Goal: Information Seeking & Learning: Learn about a topic

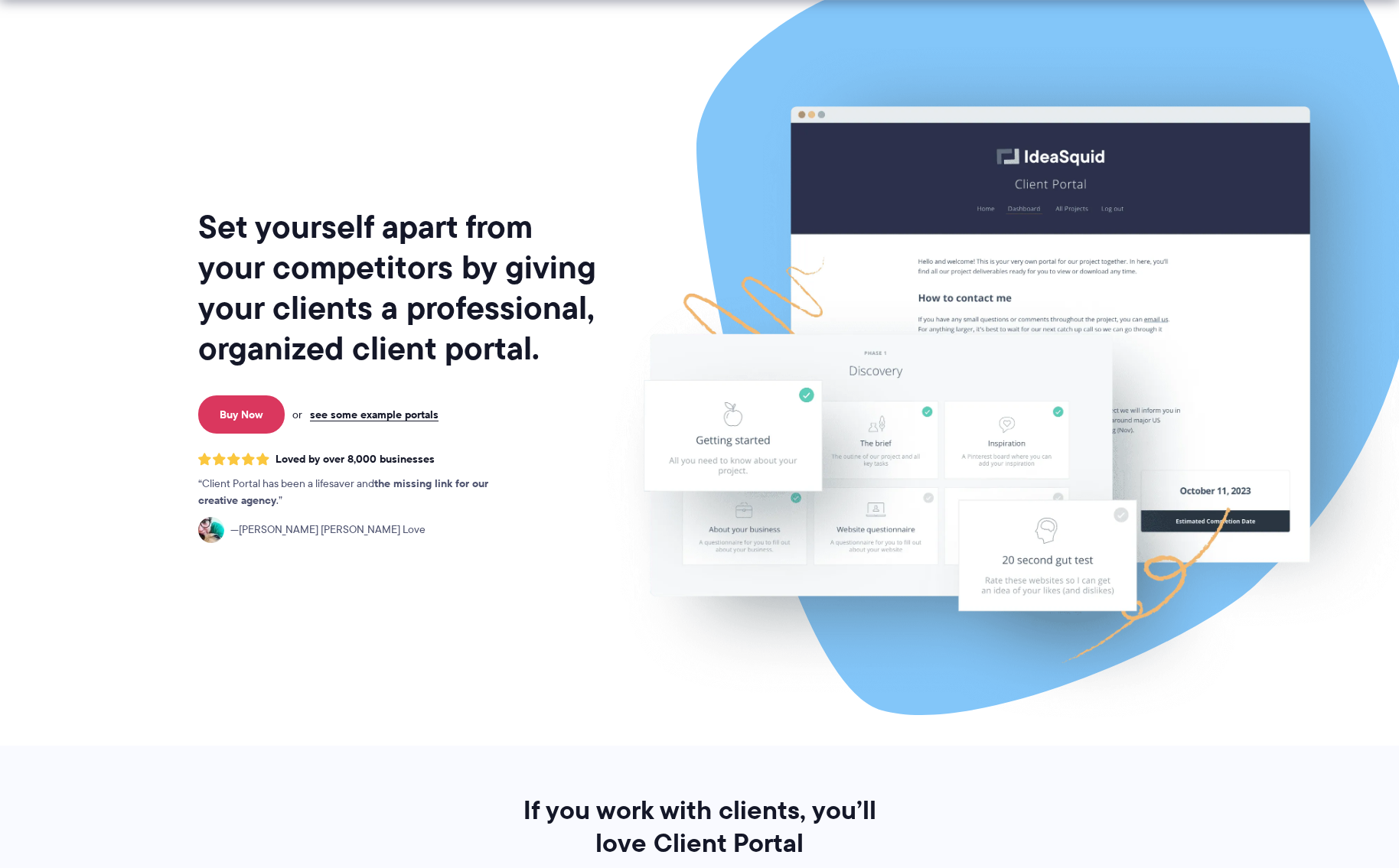
scroll to position [33, 0]
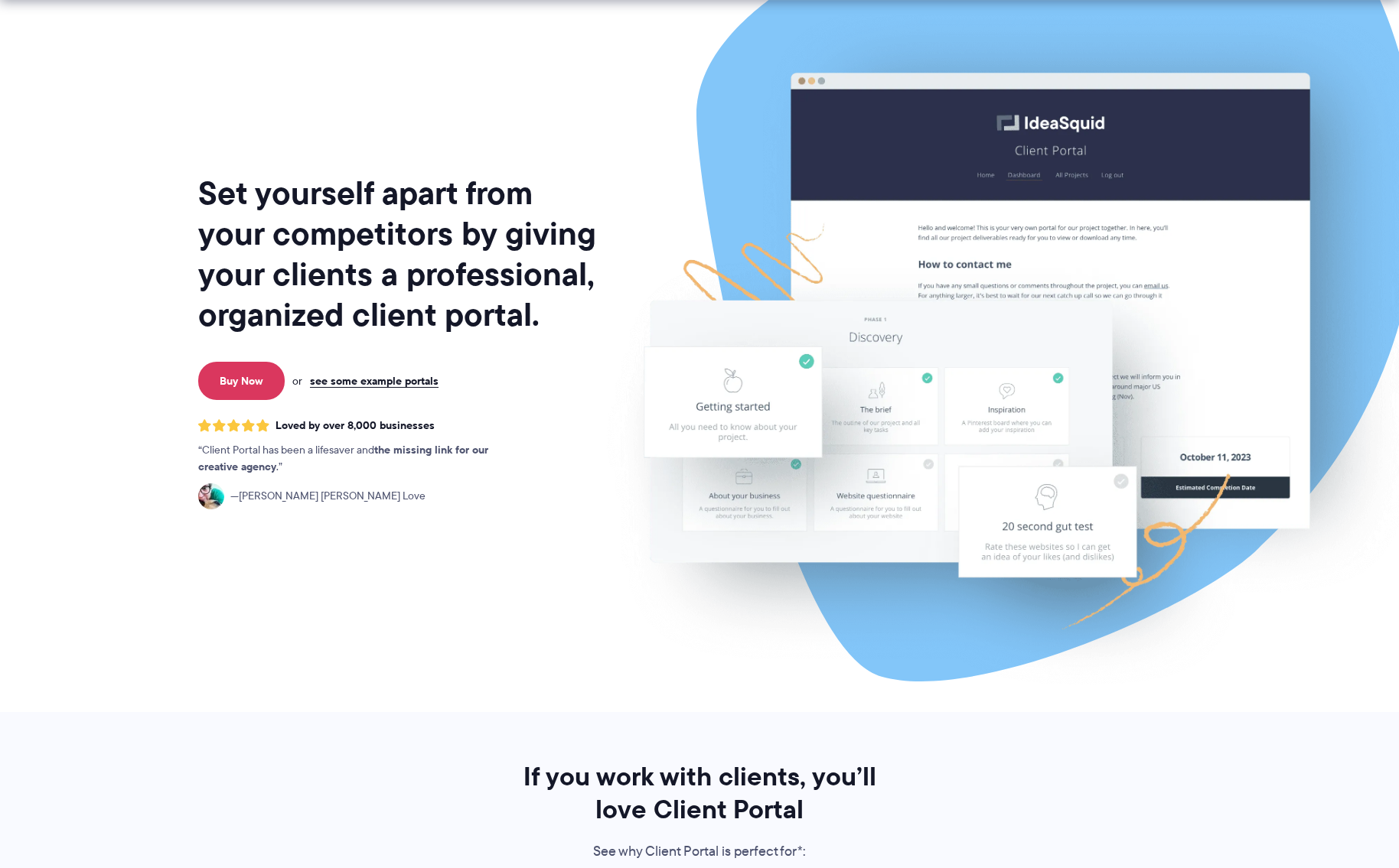
click at [394, 397] on p "Buy Now or see some example portals" at bounding box center [399, 380] width 409 height 39
click at [400, 380] on link "see some example portals" at bounding box center [375, 381] width 129 height 14
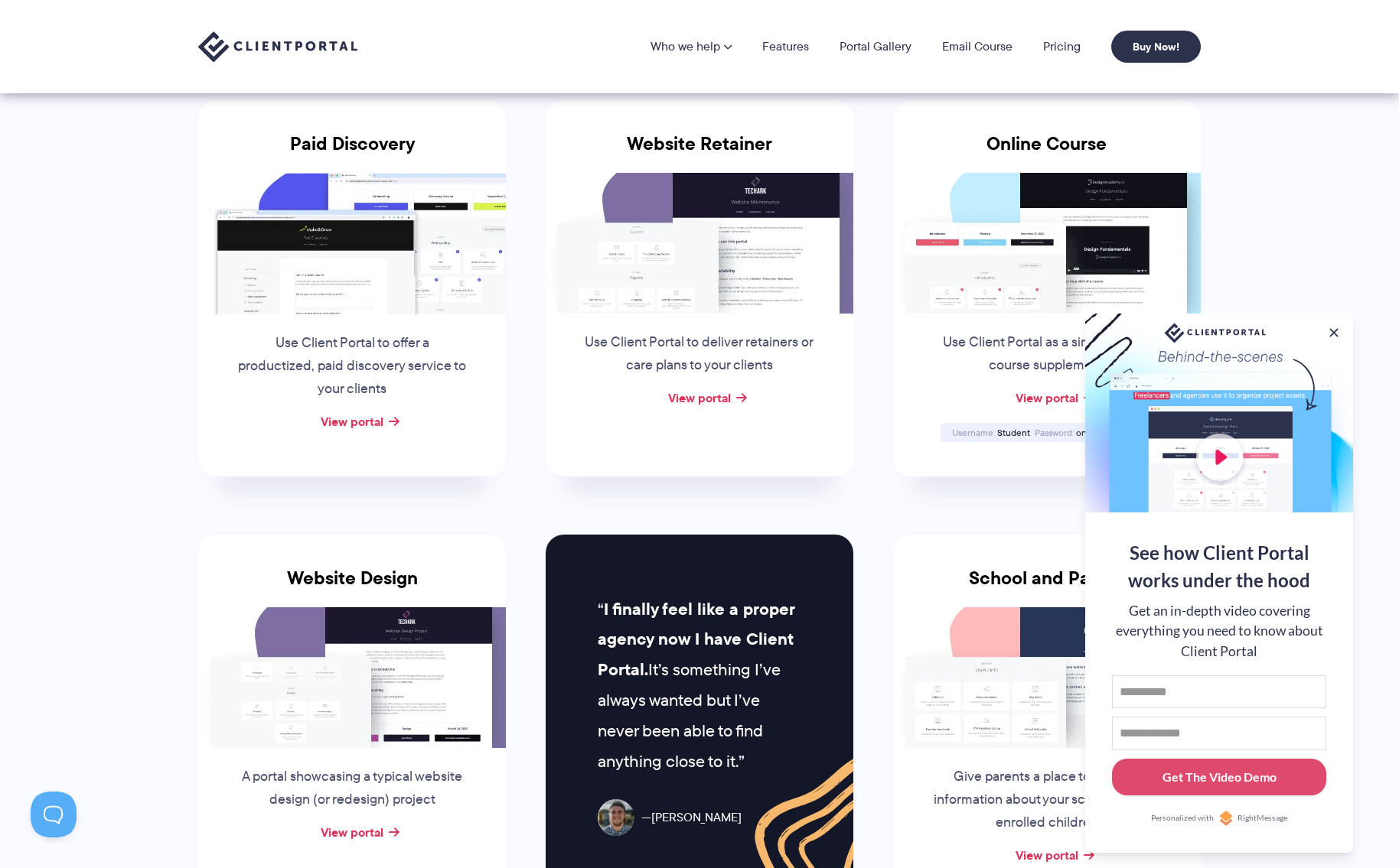
scroll to position [209, 0]
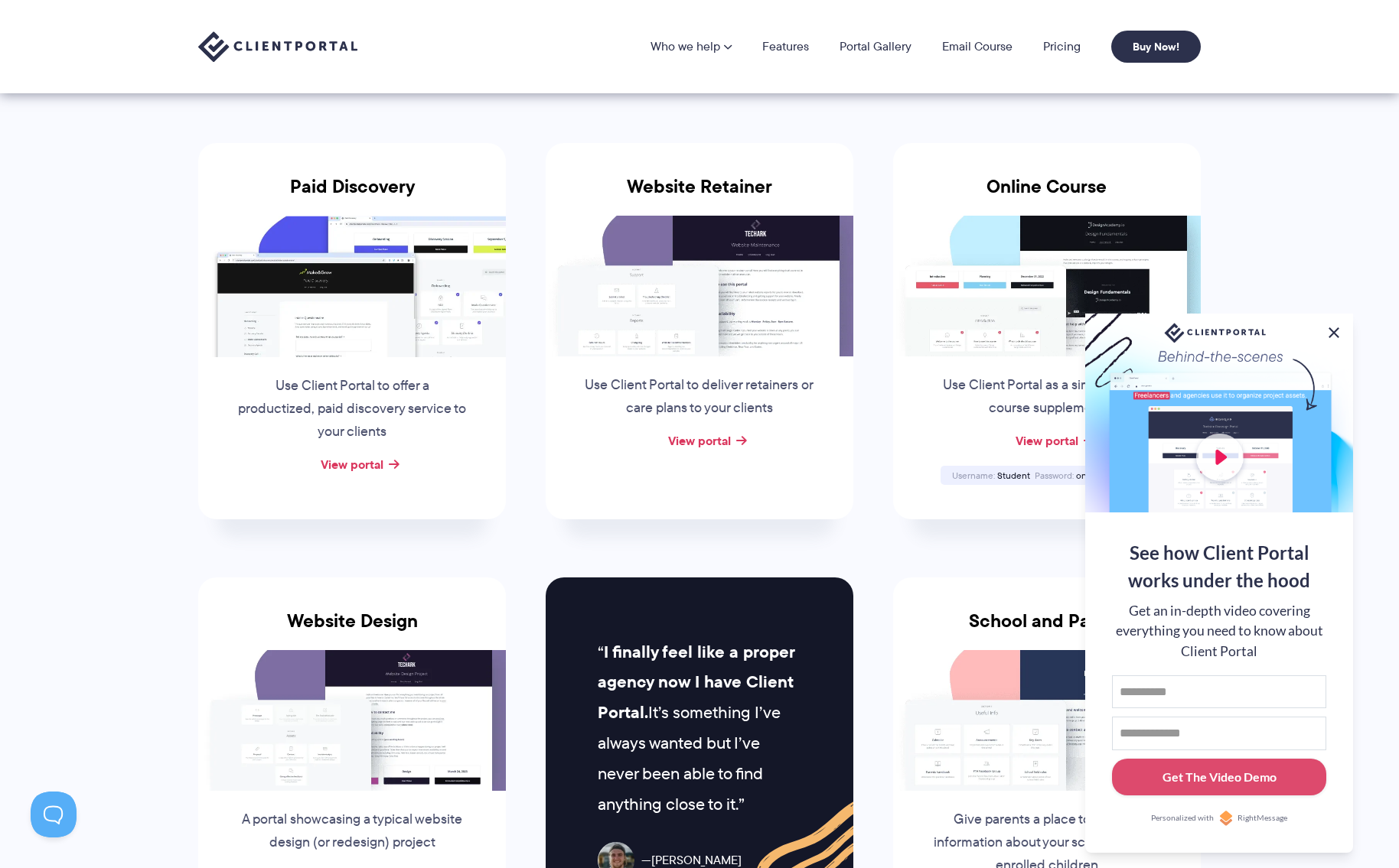
click at [1339, 330] on button at bounding box center [1334, 332] width 18 height 18
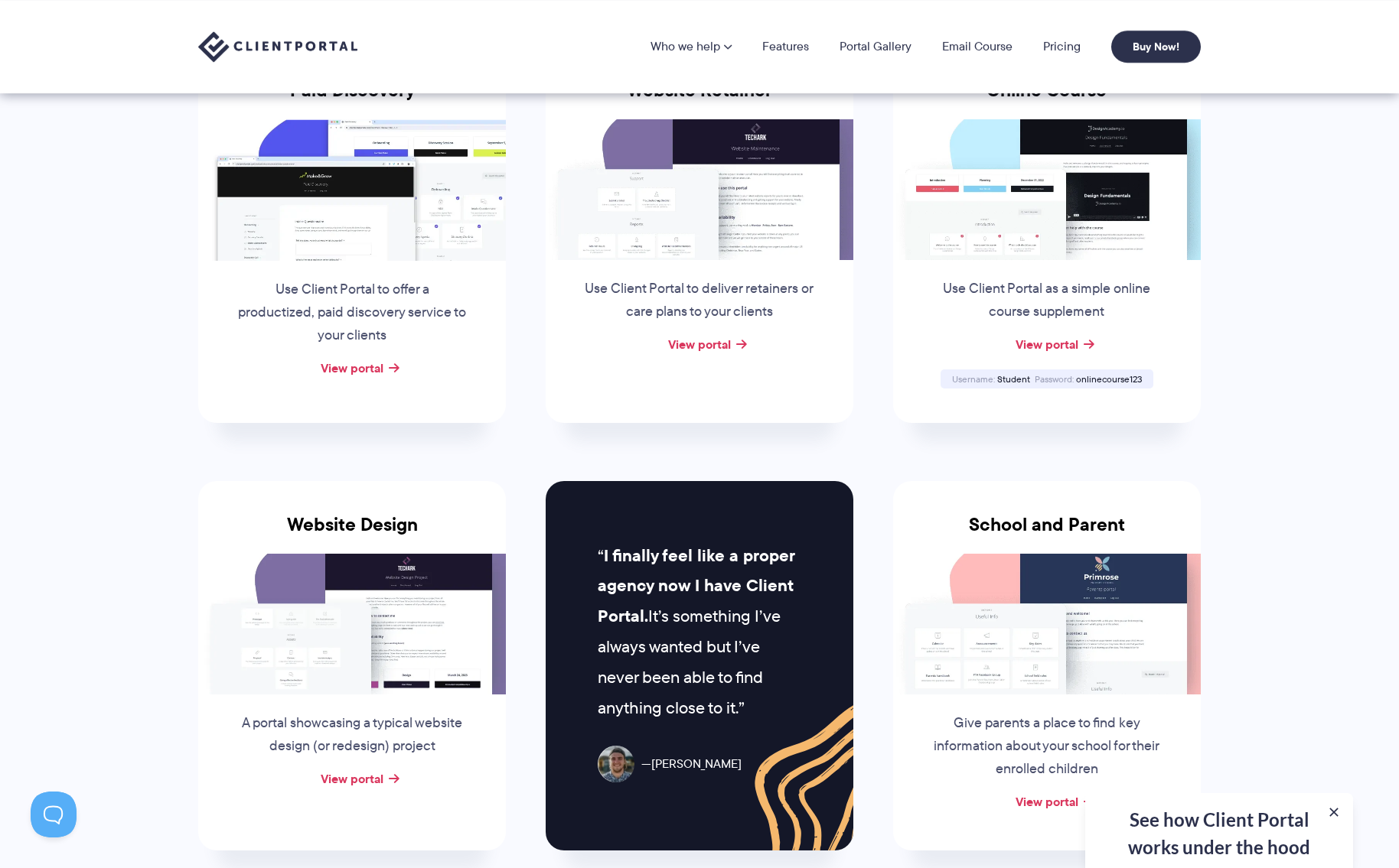
scroll to position [130, 0]
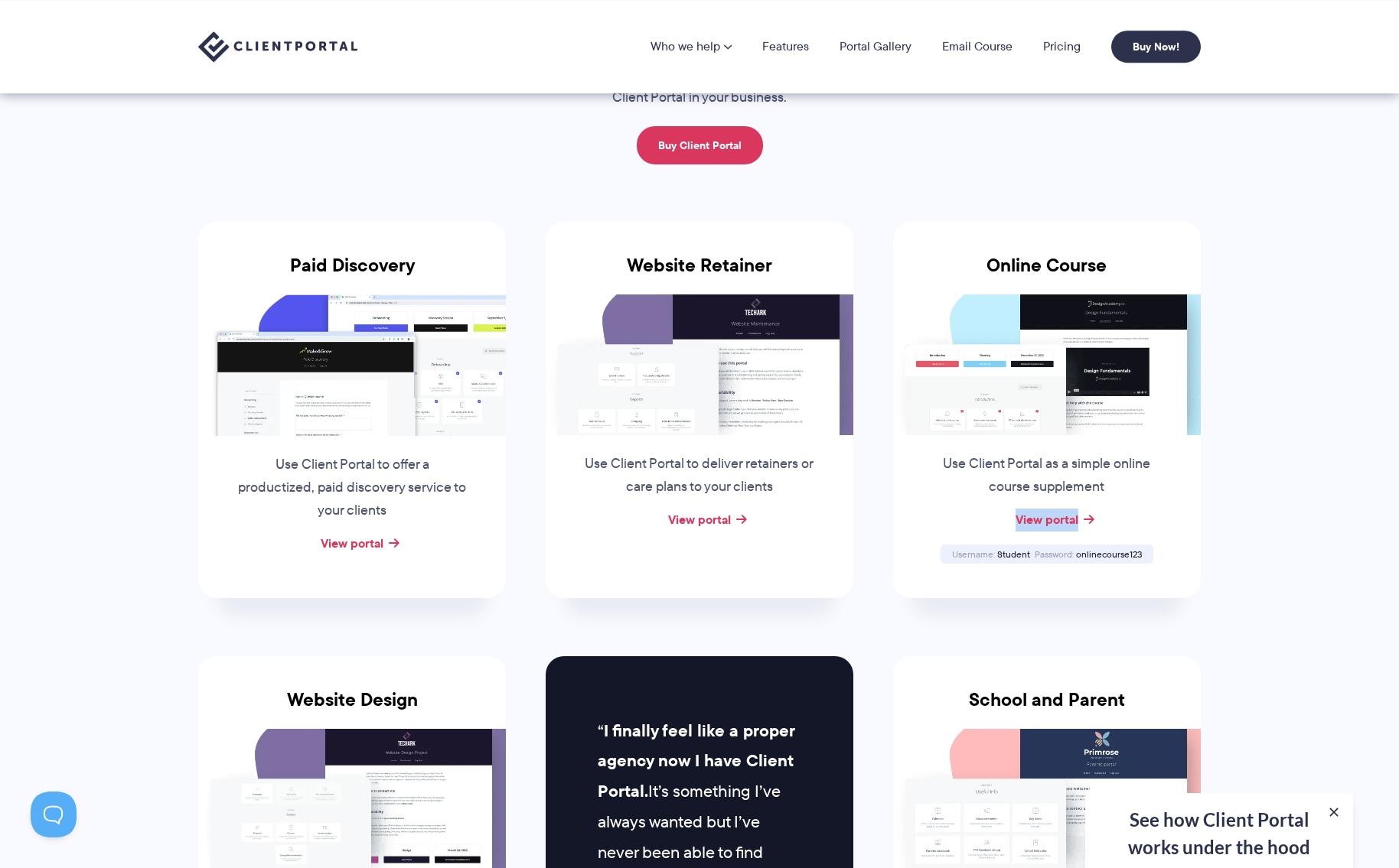
click at [1126, 509] on div "View portal" at bounding box center [1047, 520] width 308 height 23
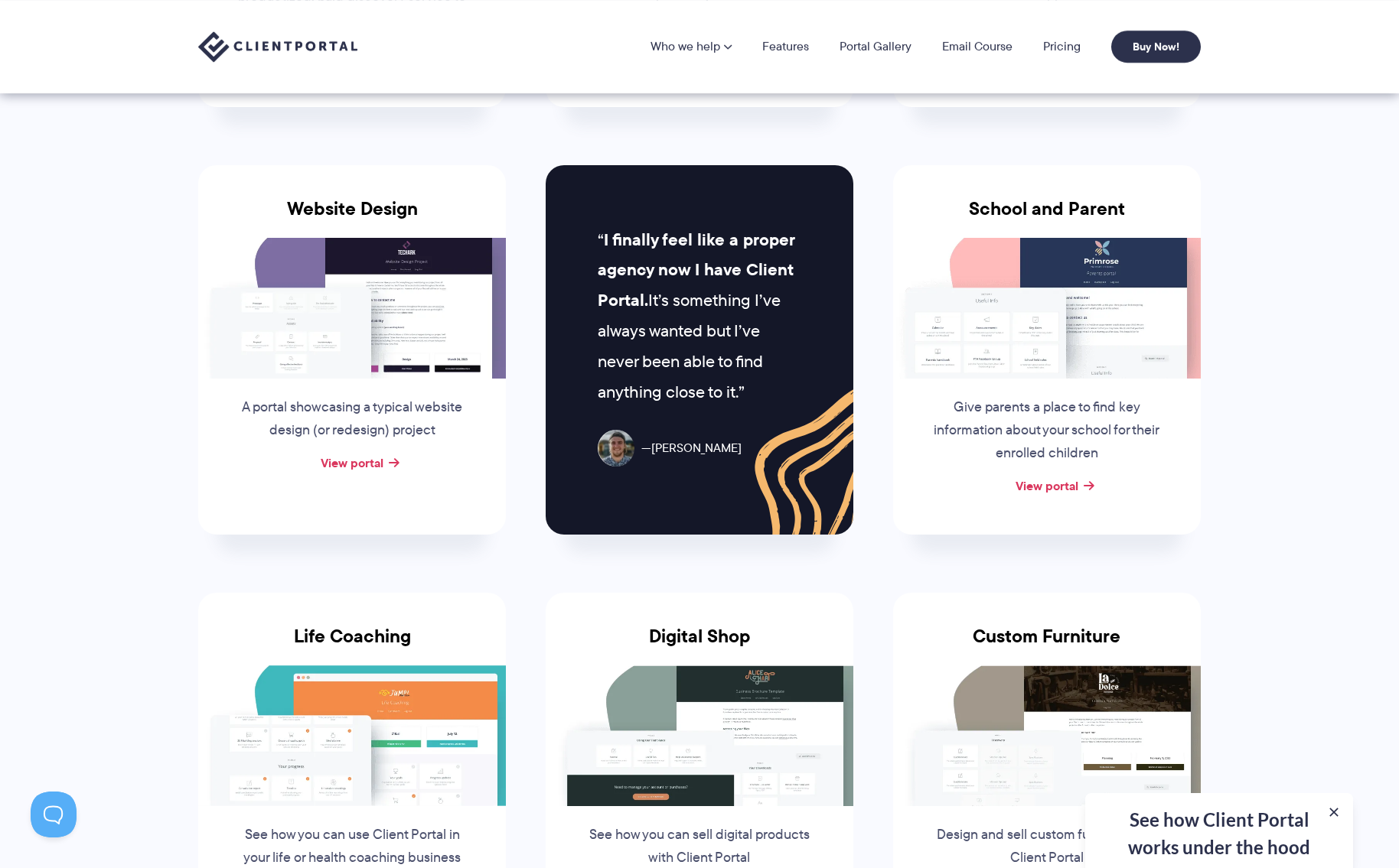
scroll to position [0, 0]
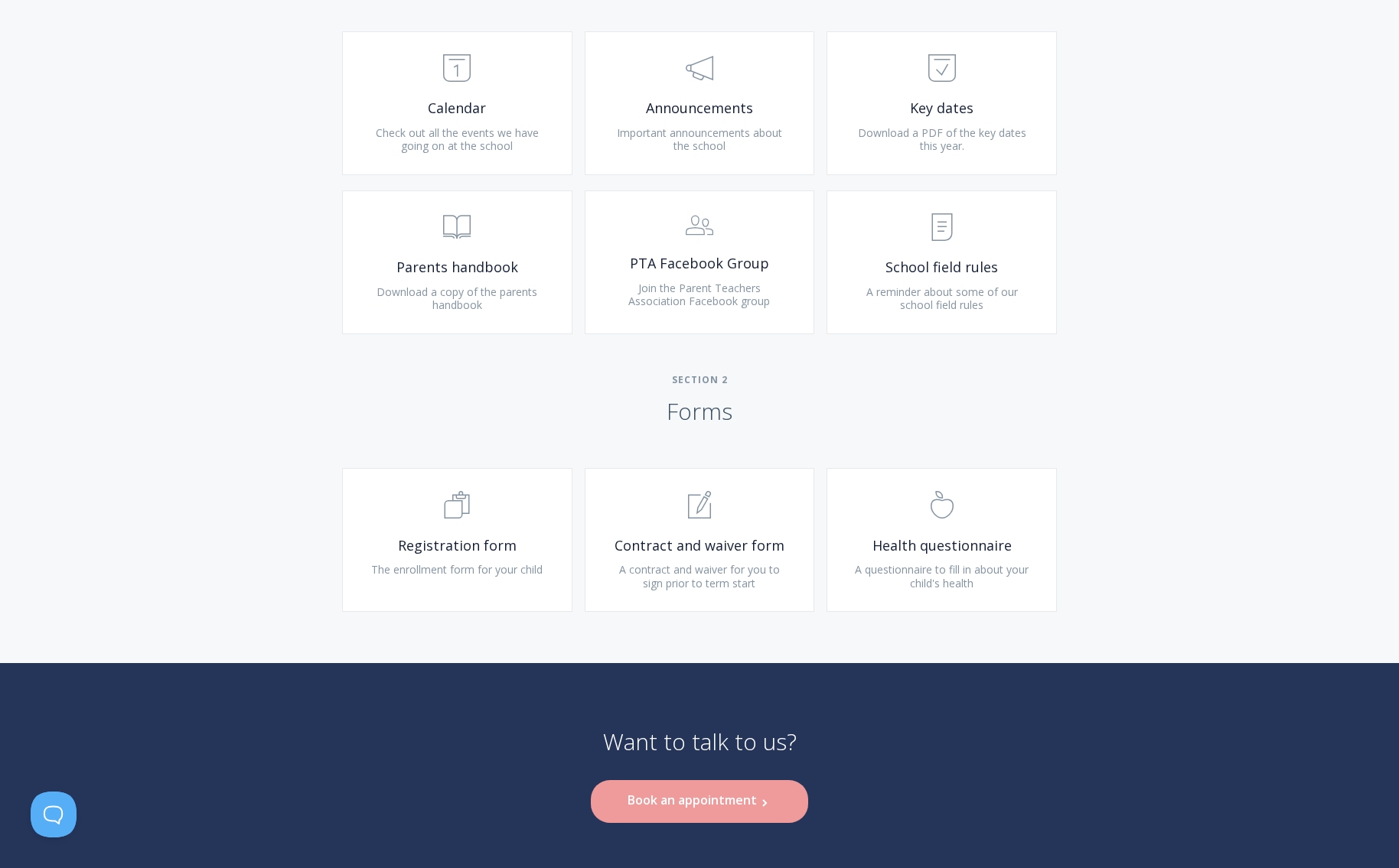
scroll to position [504, 0]
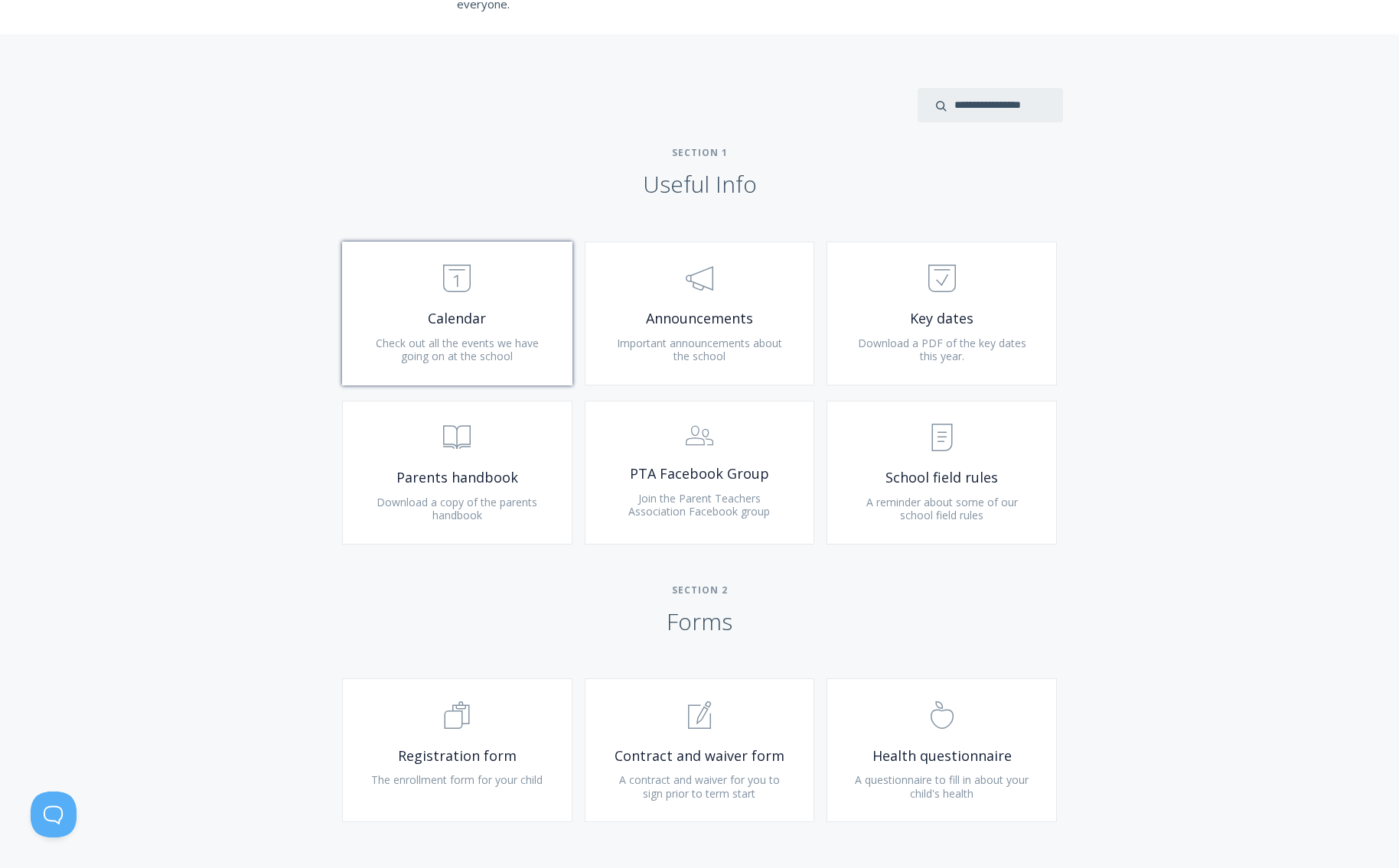
click at [502, 293] on span ".st0{fill:none;stroke:#000000;stroke-width:2;stroke-miterlimit:10;} Untitled-18" at bounding box center [457, 279] width 183 height 46
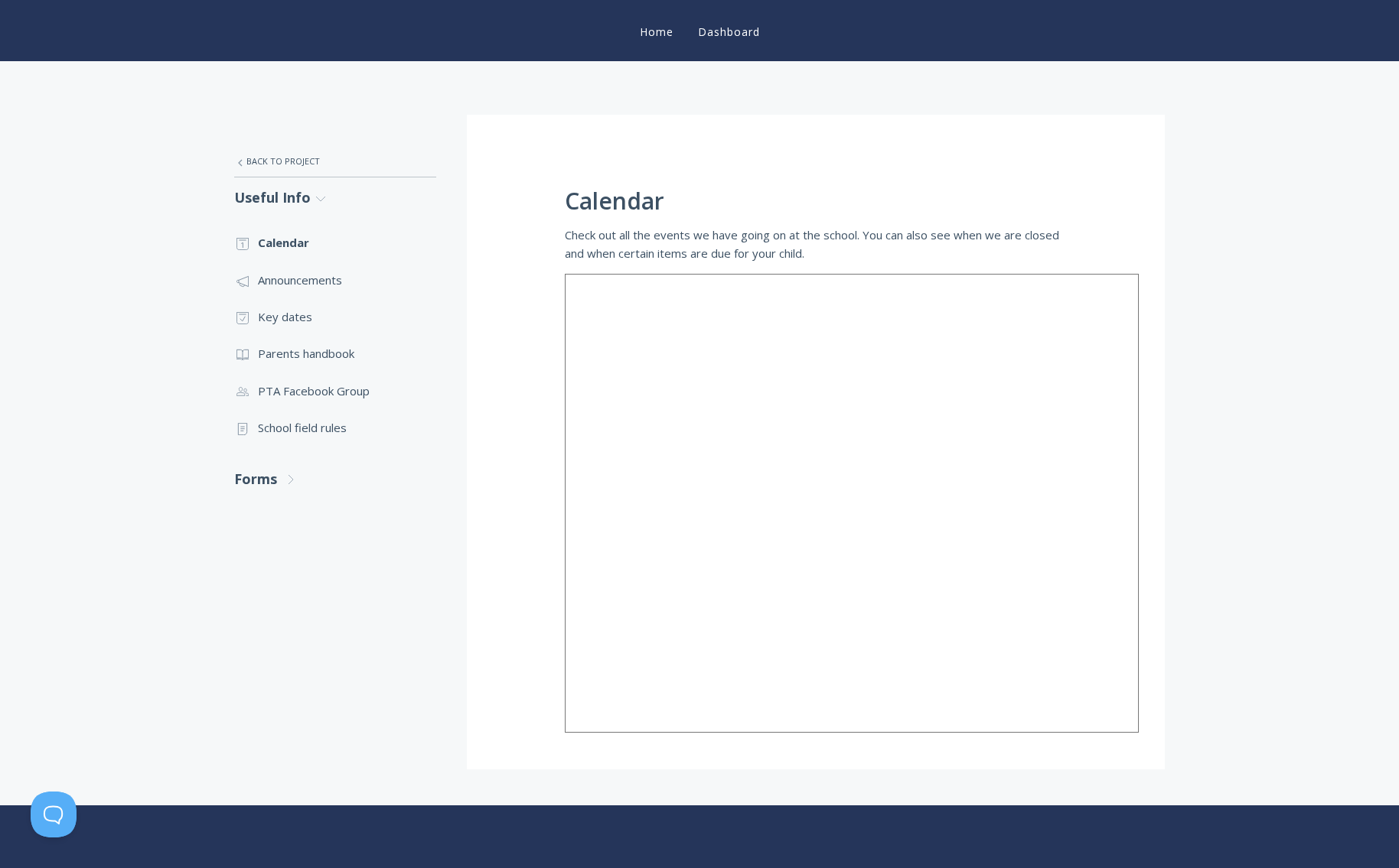
scroll to position [223, 0]
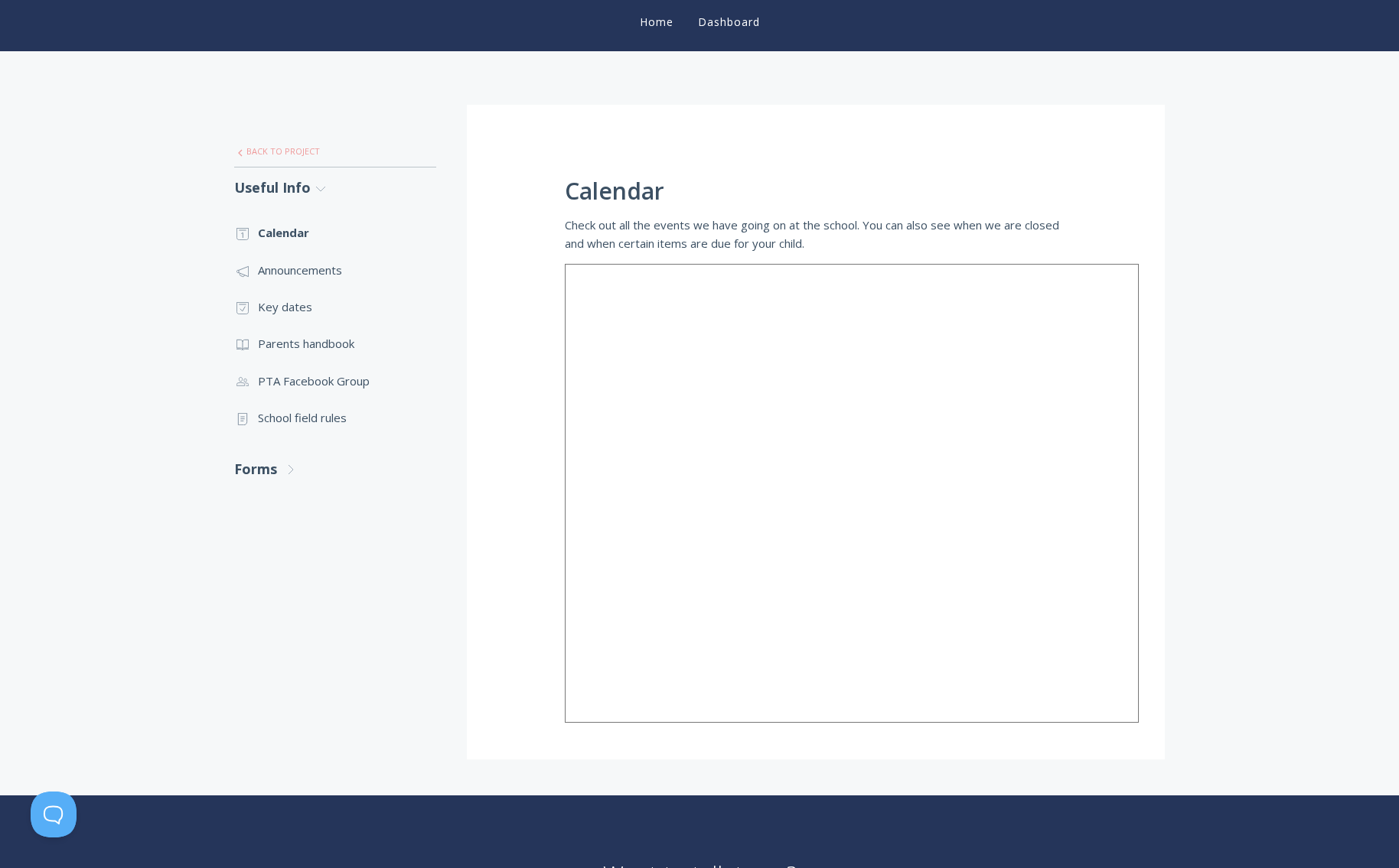
click at [278, 147] on link ".st0{fill:none;stroke:#000000;stroke-width:2;stroke-miterlimit:10;} Untitled-27…" at bounding box center [335, 152] width 202 height 33
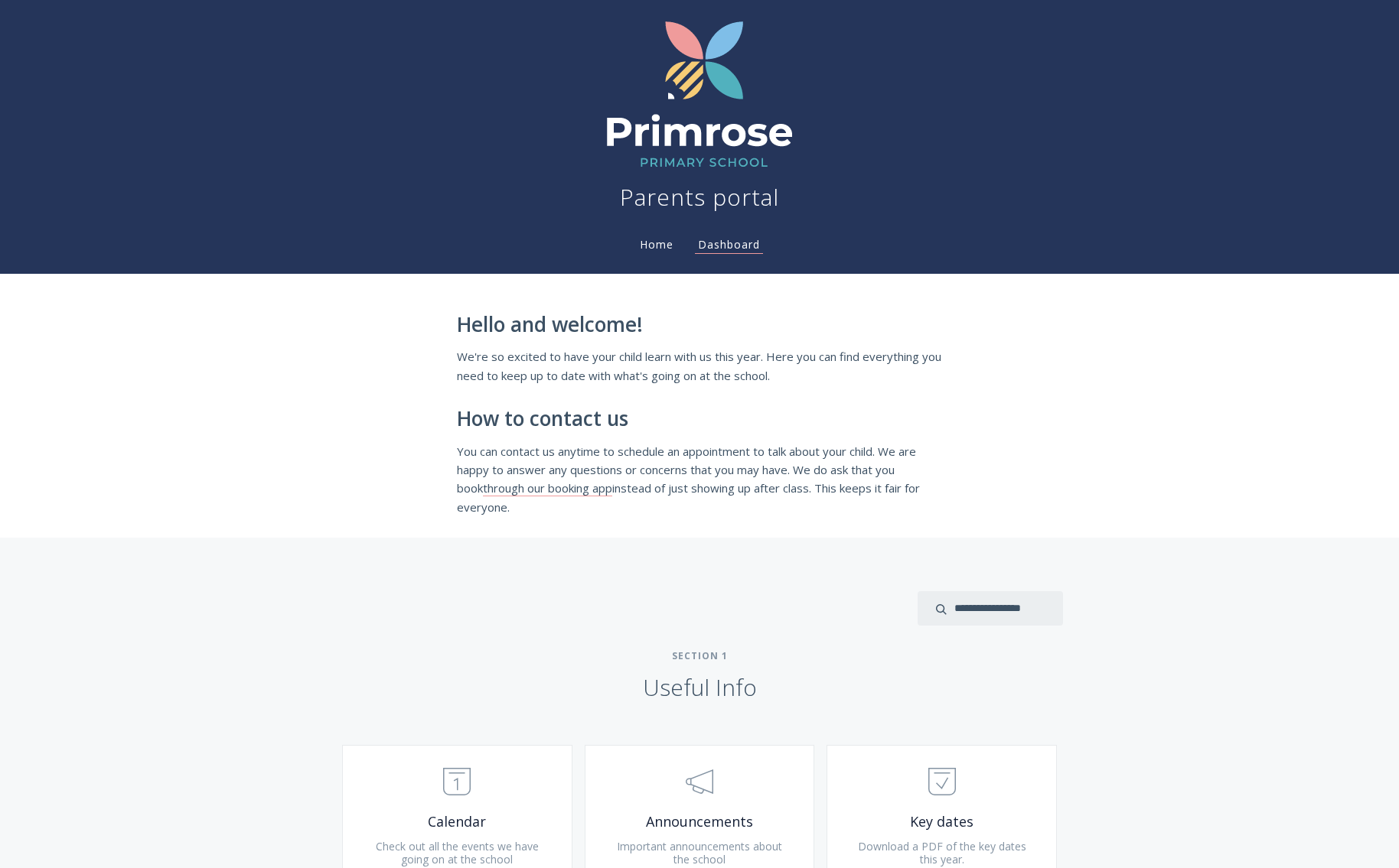
click at [475, 416] on h2 "How to contact us" at bounding box center [700, 419] width 485 height 23
drag, startPoint x: 460, startPoint y: 326, endPoint x: 787, endPoint y: 504, distance: 372.3
click at [787, 504] on div "Hello and welcome! We're so excited to have your child learn with us this year.…" at bounding box center [700, 415] width 485 height 203
copy div "Hello and welcome! We're so excited to have your child learn with us this year.…"
click at [147, 465] on div "Hello and welcome! We're so excited to have your child learn with us this year.…" at bounding box center [700, 406] width 1399 height 264
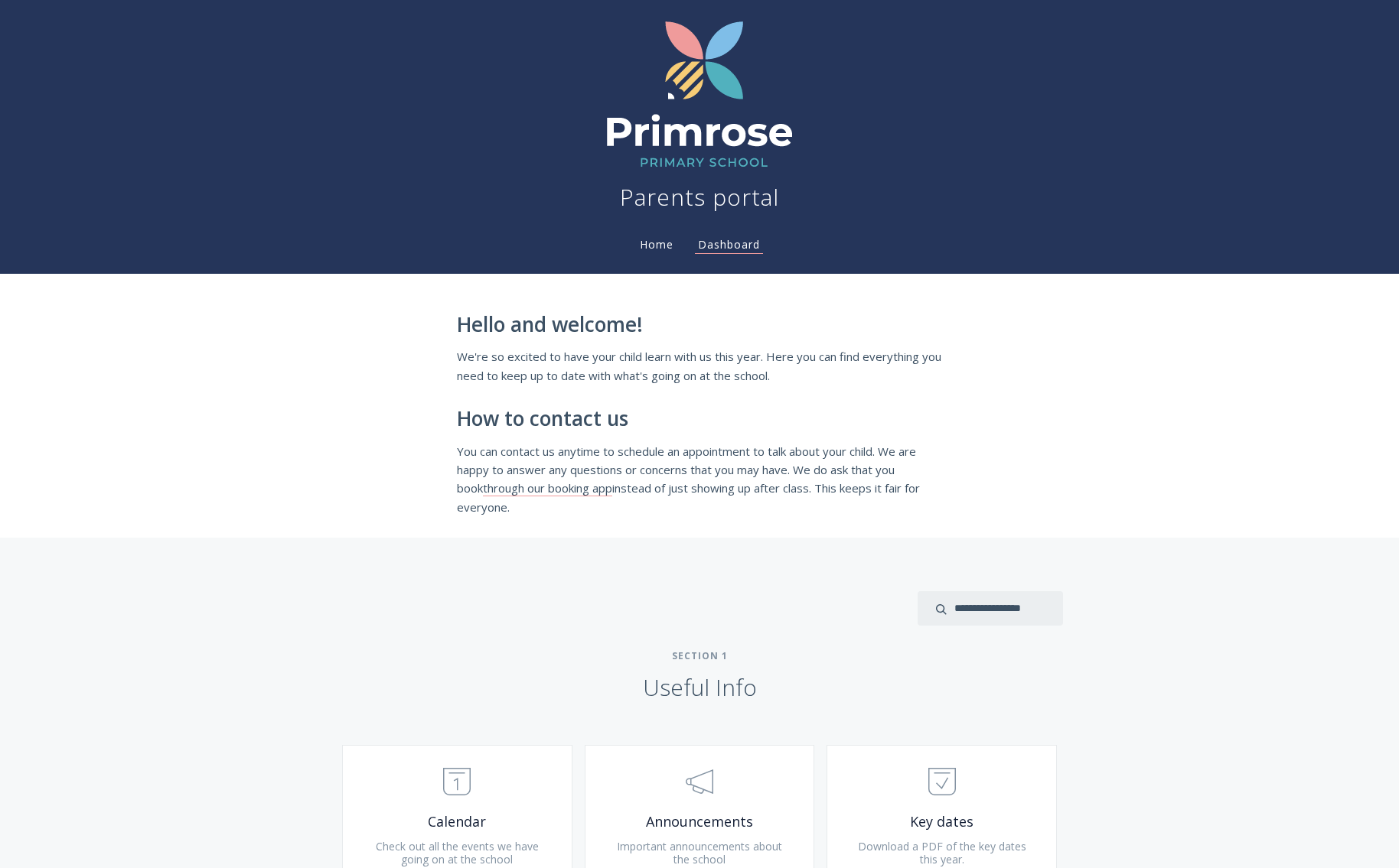
click at [480, 433] on div "Hello and welcome! We're so excited to have your child learn with us this year.…" at bounding box center [700, 415] width 485 height 203
drag, startPoint x: 461, startPoint y: 421, endPoint x: 926, endPoint y: 504, distance: 472.3
click at [926, 504] on div "Hello and welcome! We're so excited to have your child learn with us this year.…" at bounding box center [700, 415] width 485 height 203
click at [349, 468] on div "Hello and welcome! We're so excited to have your child learn with us this year.…" at bounding box center [700, 406] width 1399 height 264
